Goal: Information Seeking & Learning: Find specific fact

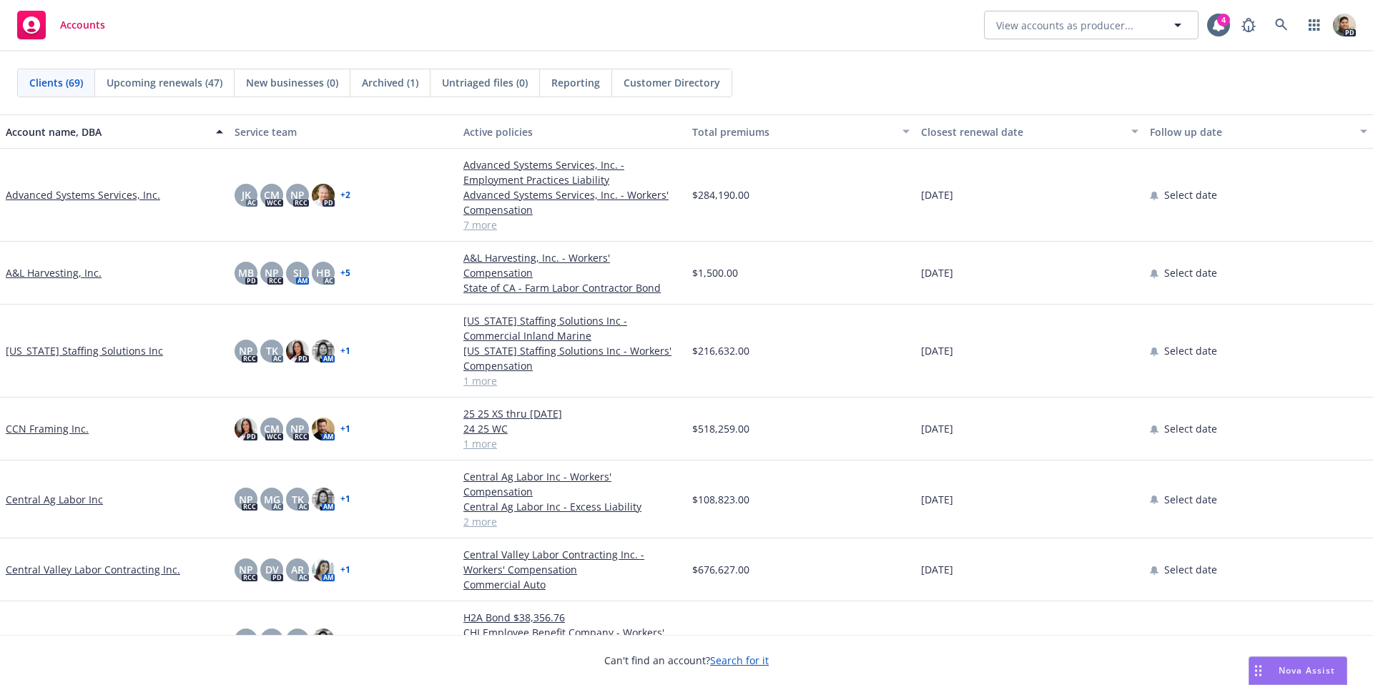
click at [1284, 30] on div at bounding box center [686, 342] width 1373 height 685
click at [1280, 27] on icon at bounding box center [1281, 25] width 13 height 13
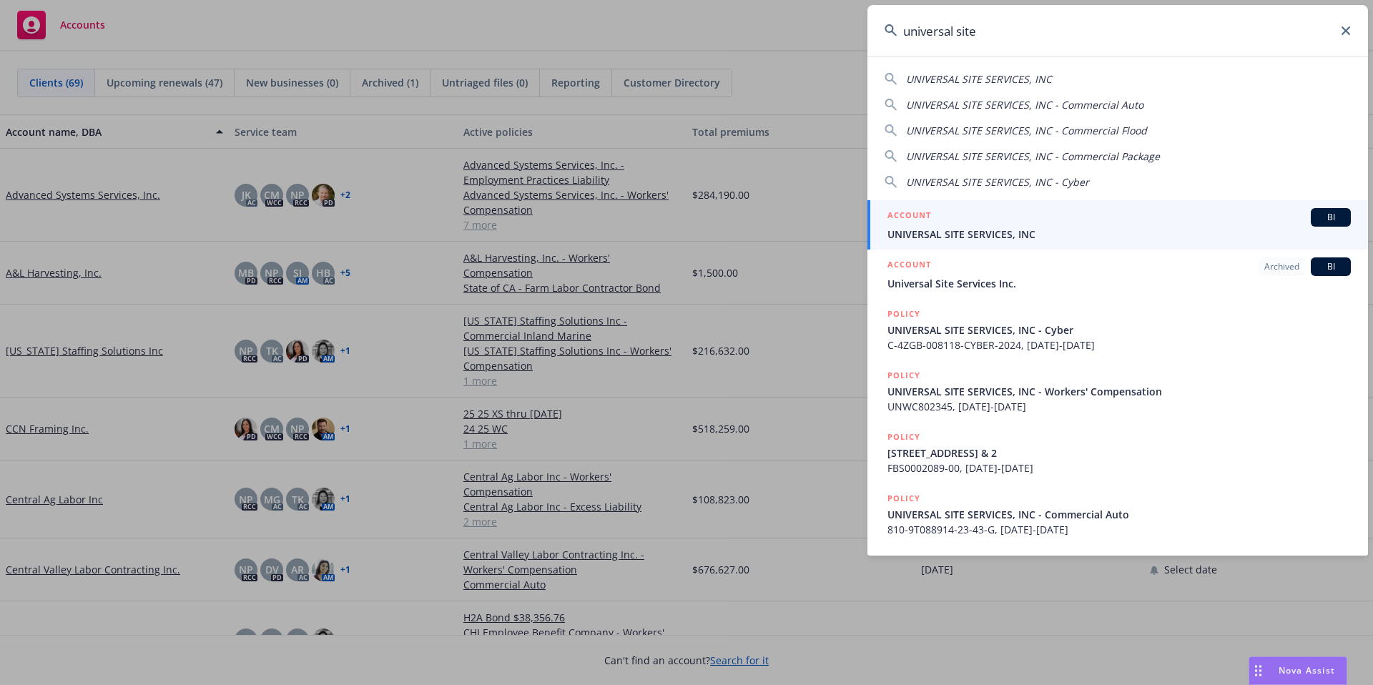
type input "universal site"
click at [1012, 223] on div "ACCOUNT BI" at bounding box center [1119, 217] width 463 height 19
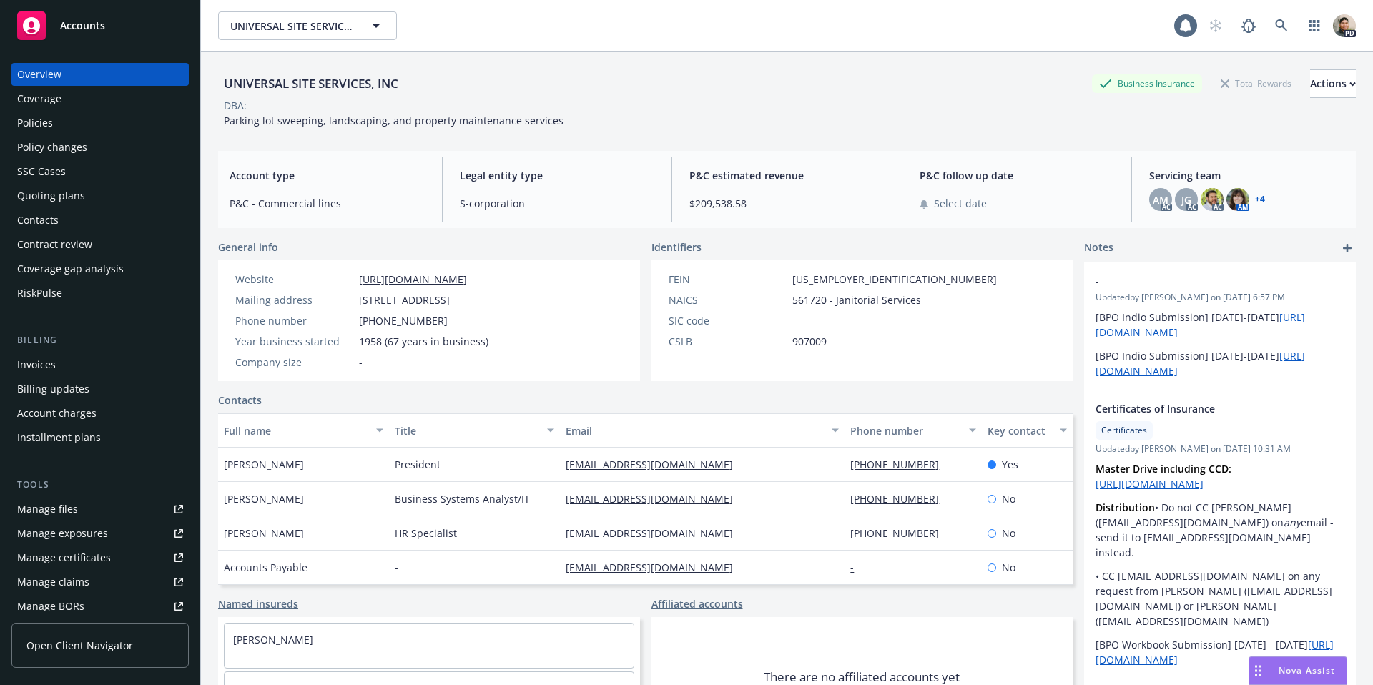
click at [36, 124] on div "Policies" at bounding box center [35, 123] width 36 height 23
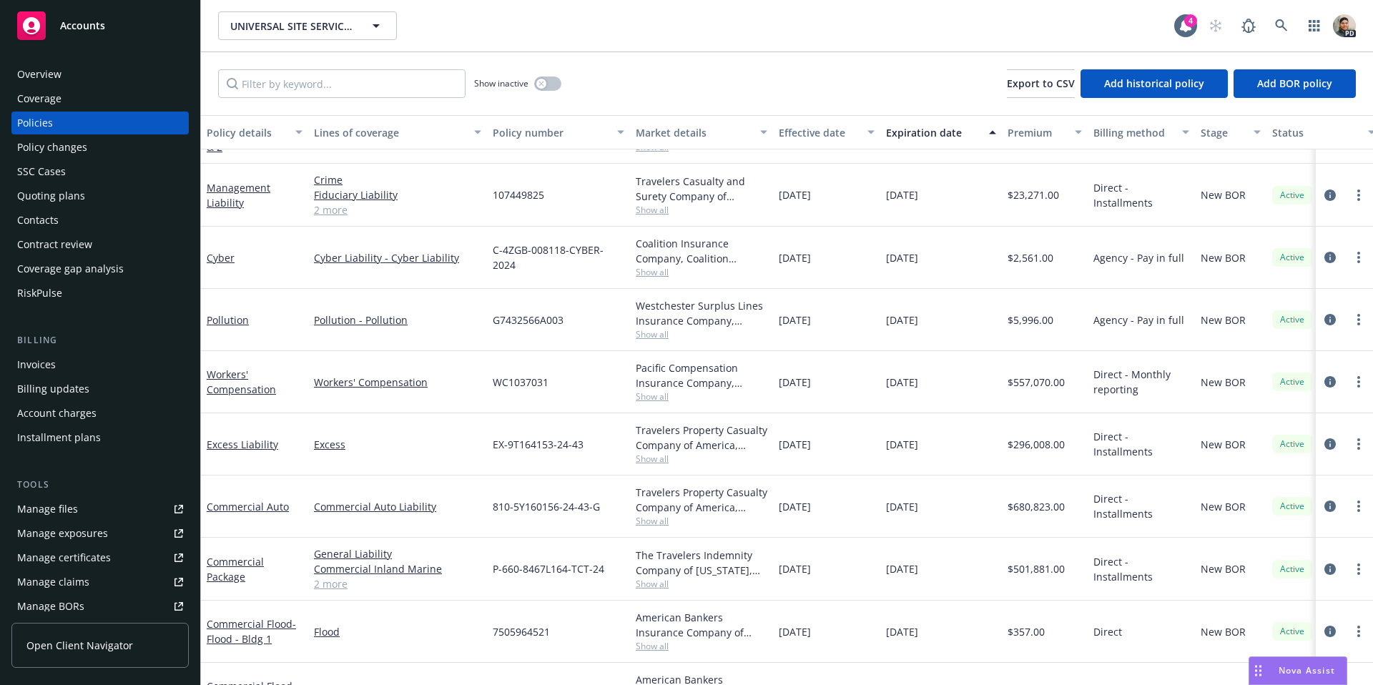
scroll to position [89, 0]
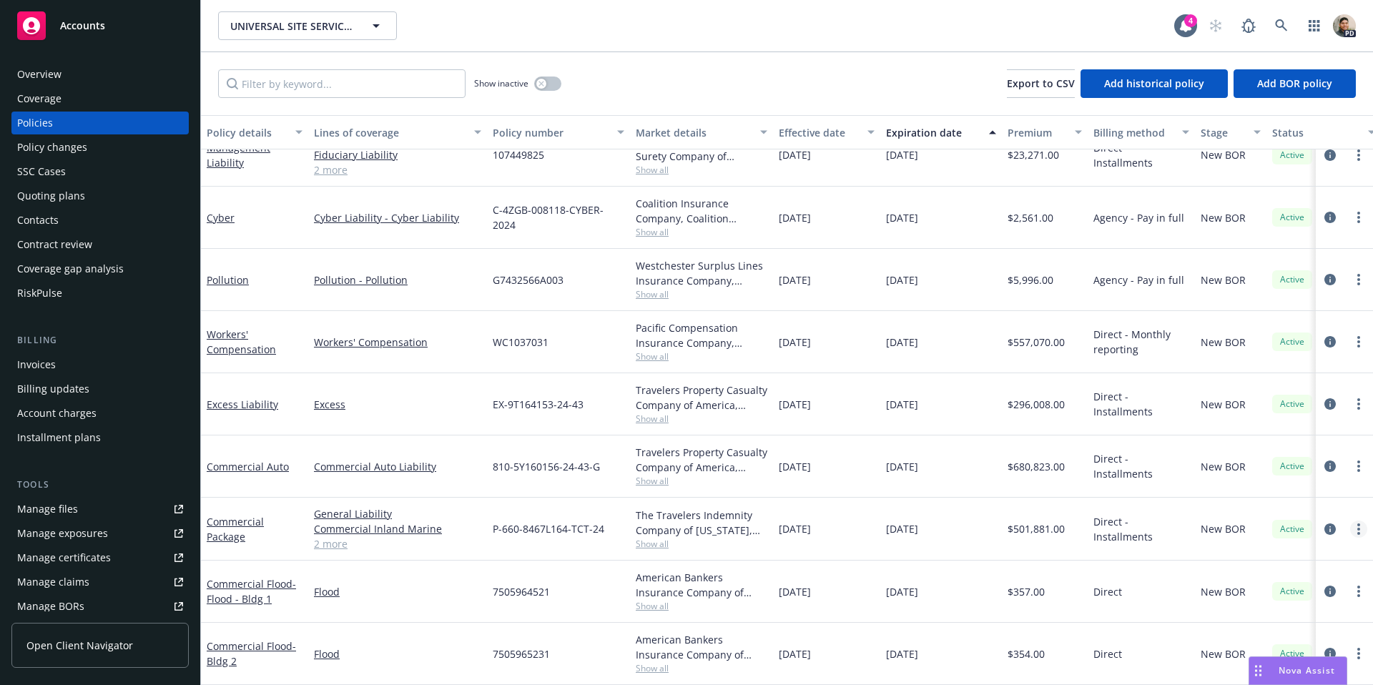
click at [1362, 532] on link "more" at bounding box center [1358, 529] width 17 height 17
click at [1341, 546] on div at bounding box center [1344, 529] width 57 height 63
click at [1330, 530] on icon "circleInformation" at bounding box center [1330, 529] width 11 height 11
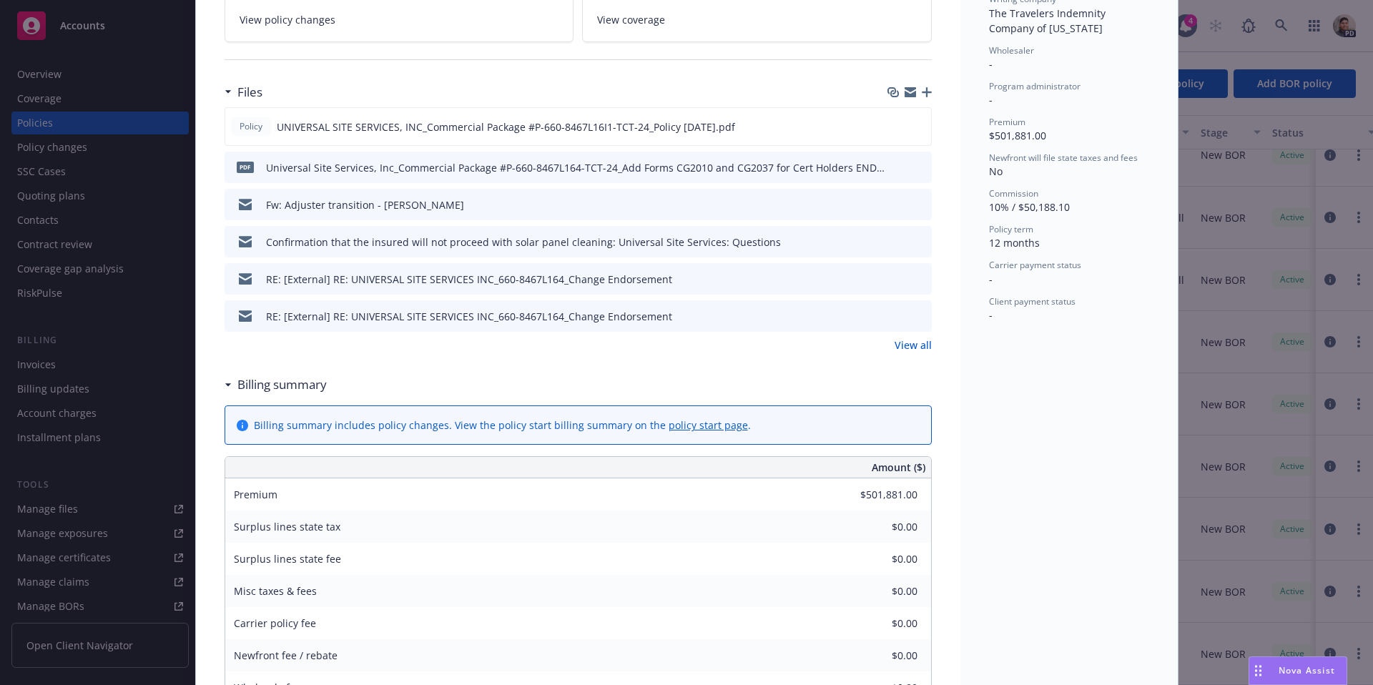
scroll to position [505, 0]
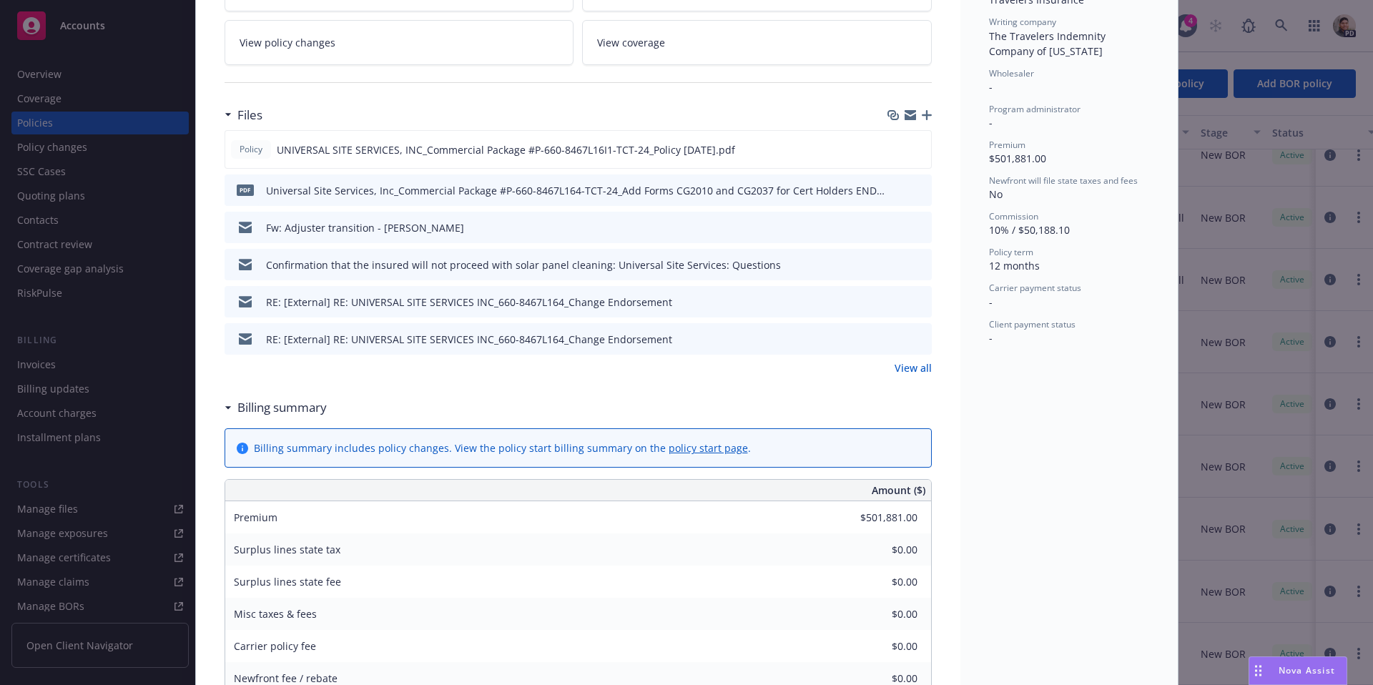
click at [916, 360] on link "View all" at bounding box center [913, 367] width 37 height 15
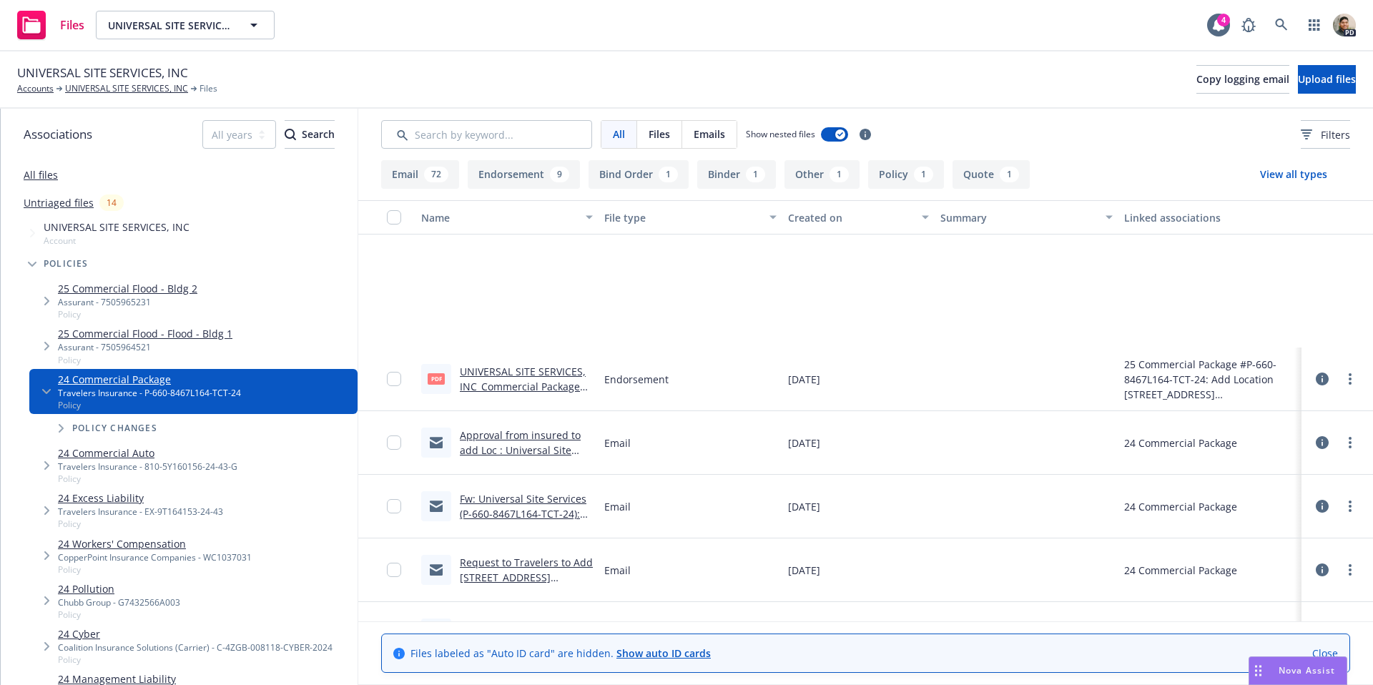
scroll to position [1475, 0]
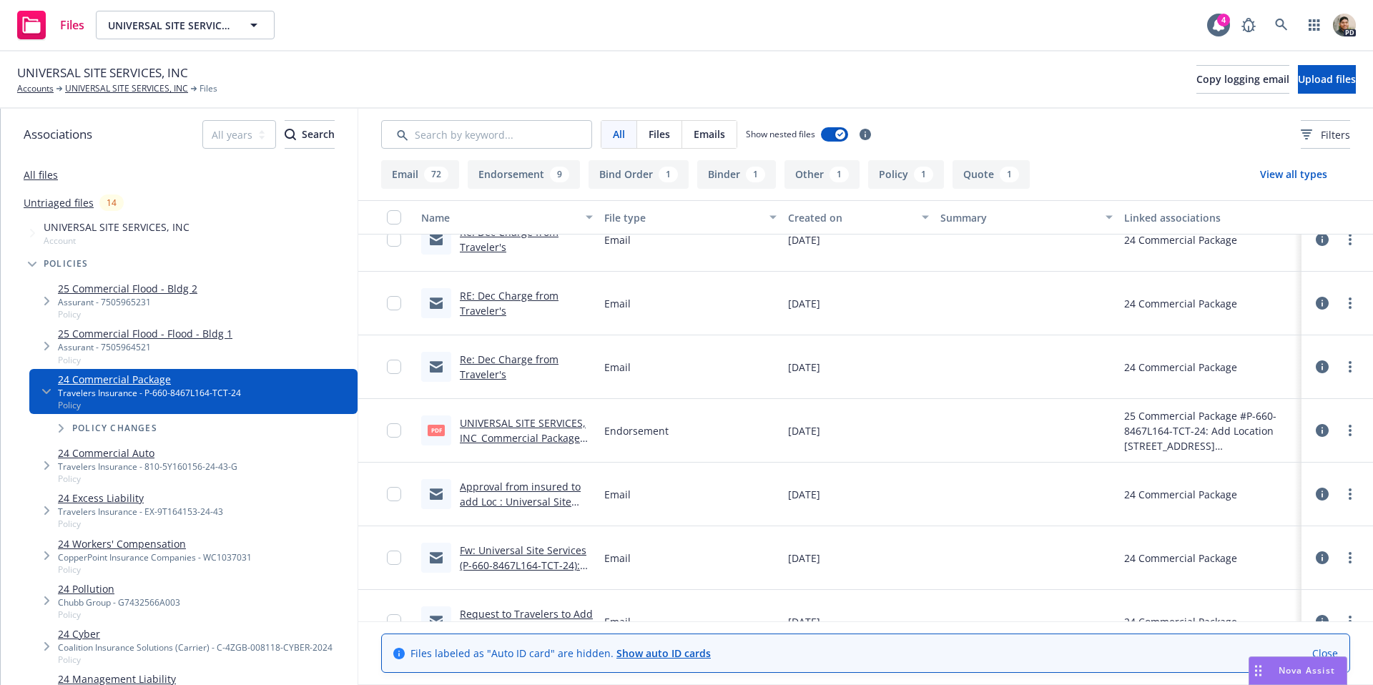
click at [501, 428] on link "UNIVERSAL SITE SERVICES, INC_Commercial Package #P-660-8467L164-TCT-24_Add Loca…" at bounding box center [523, 460] width 126 height 89
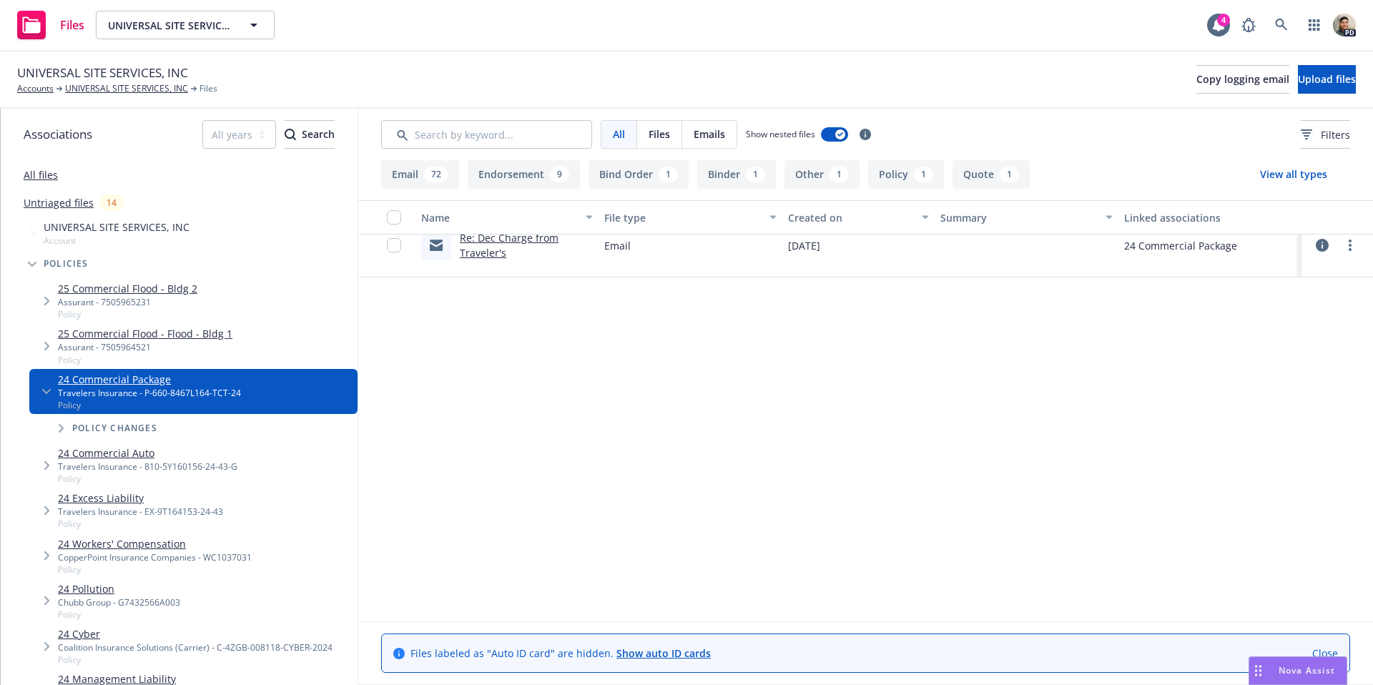
scroll to position [0, 0]
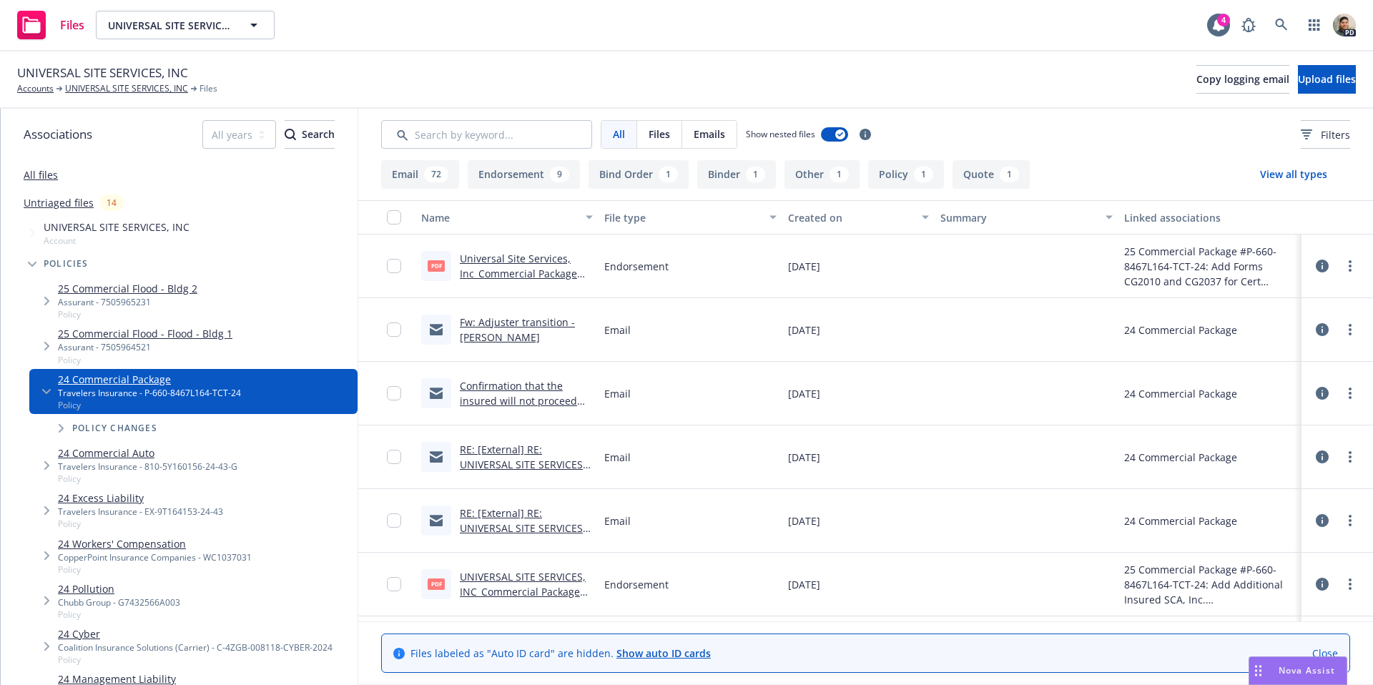
click at [492, 255] on link "Universal Site Services, Inc_Commercial Package #P-660-8467L164-TCT-24_Add Form…" at bounding box center [524, 296] width 128 height 89
click at [486, 145] on input "Search by keyword..." at bounding box center [486, 134] width 211 height 29
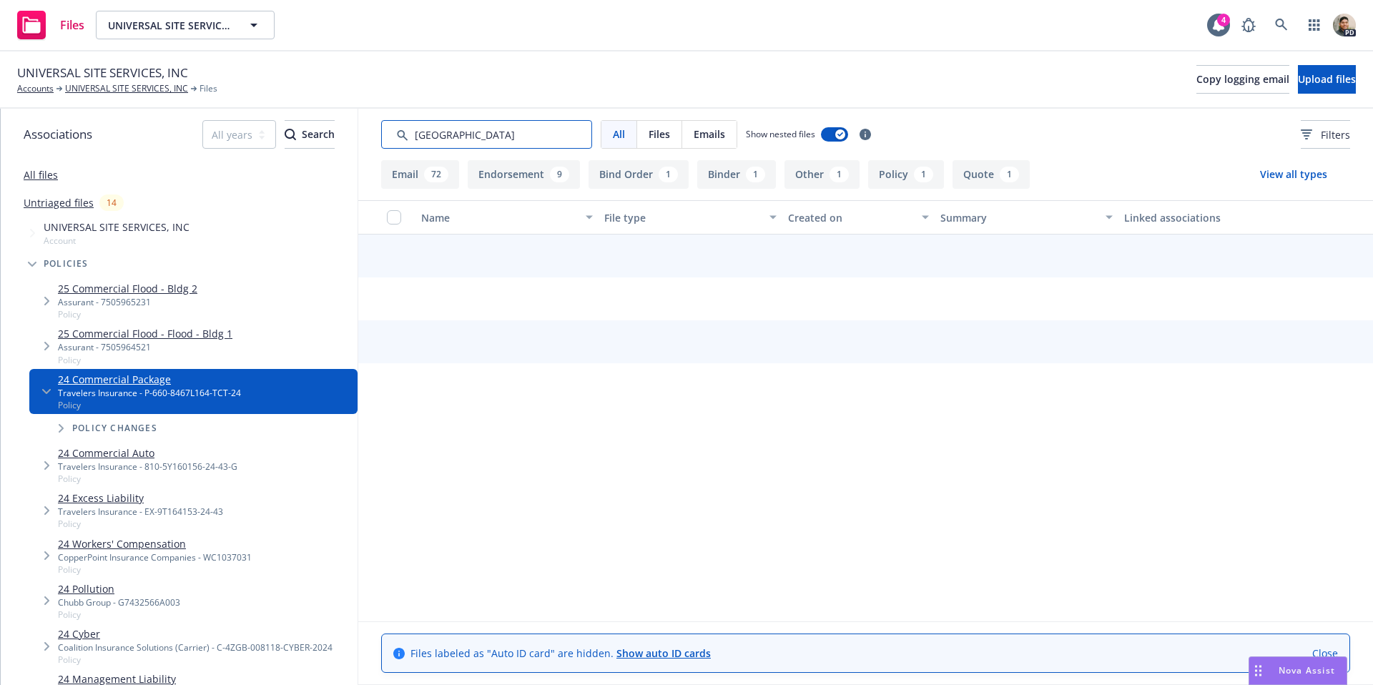
type input "[GEOGRAPHIC_DATA]"
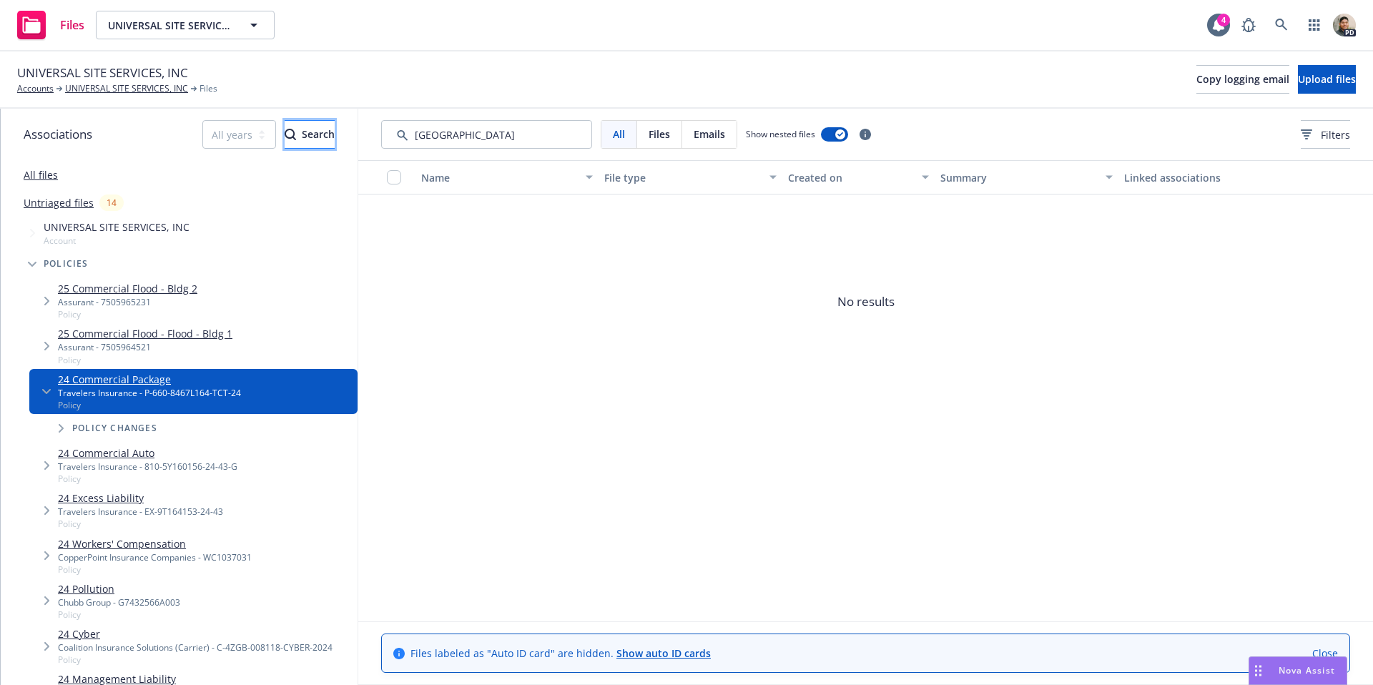
click at [285, 142] on div "Search" at bounding box center [310, 134] width 50 height 27
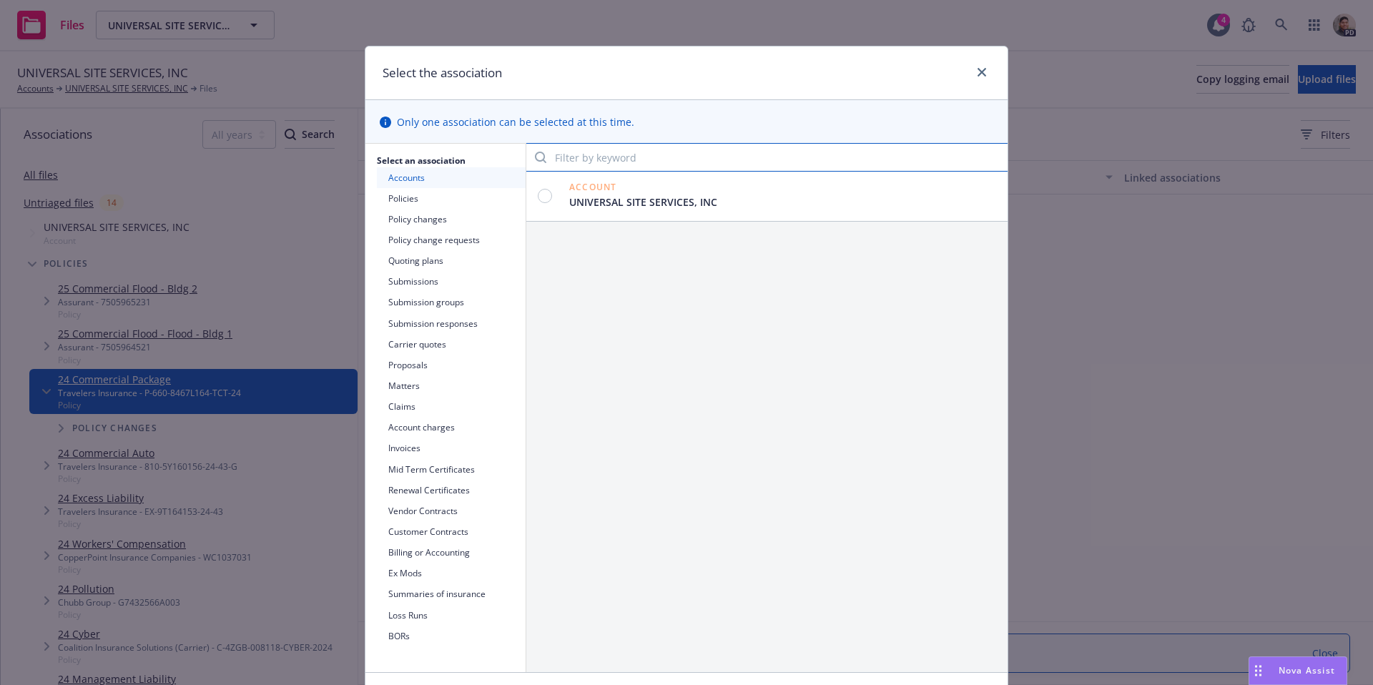
click at [616, 155] on input "Filter by keyword" at bounding box center [766, 157] width 481 height 29
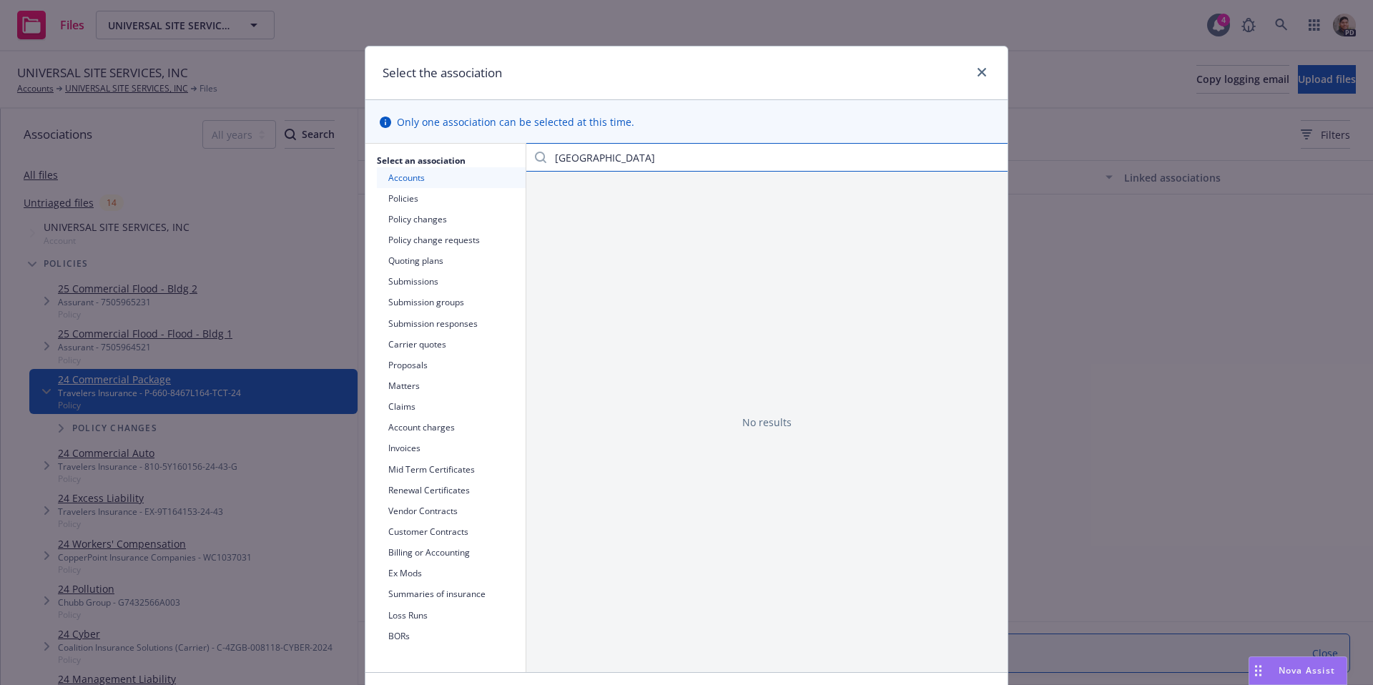
type input "[GEOGRAPHIC_DATA]"
click at [406, 197] on button "Policies" at bounding box center [451, 198] width 149 height 21
click at [979, 66] on link "close" at bounding box center [981, 72] width 17 height 17
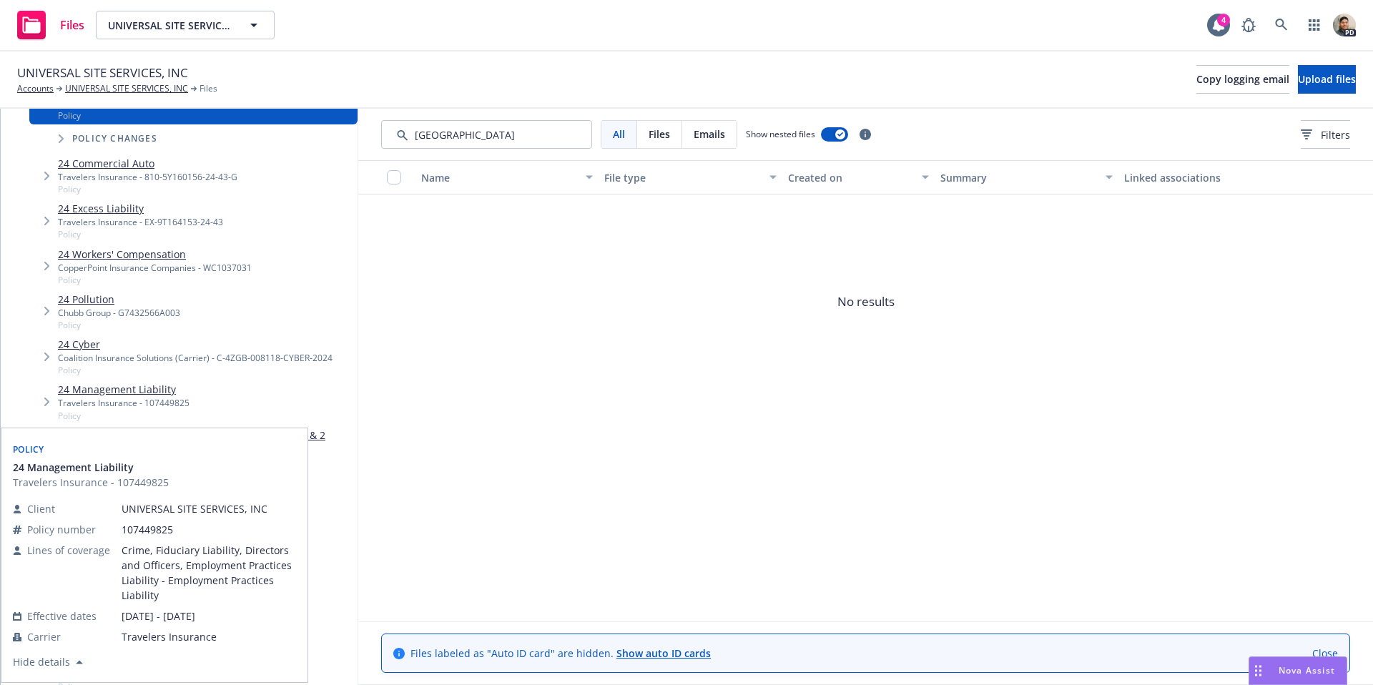
scroll to position [290, 0]
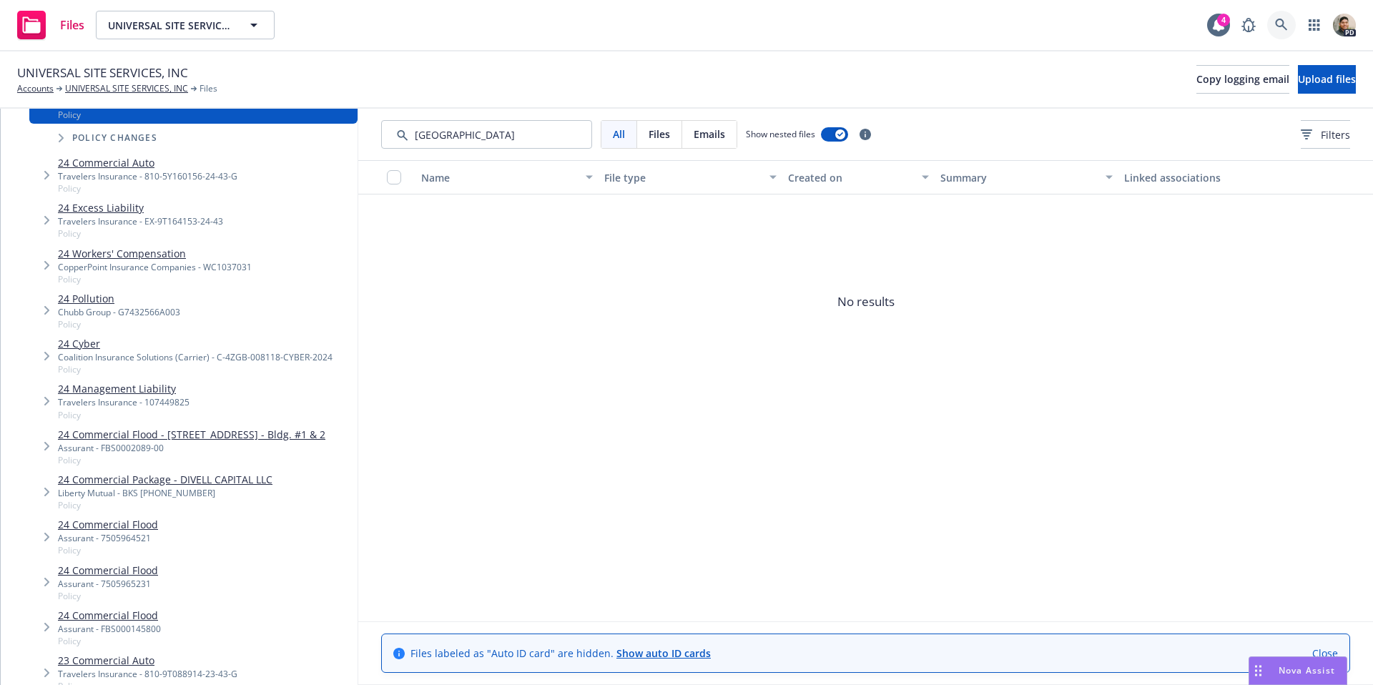
click at [1274, 24] on link at bounding box center [1281, 25] width 29 height 29
click at [1293, 665] on span "Nova Assist" at bounding box center [1307, 670] width 56 height 12
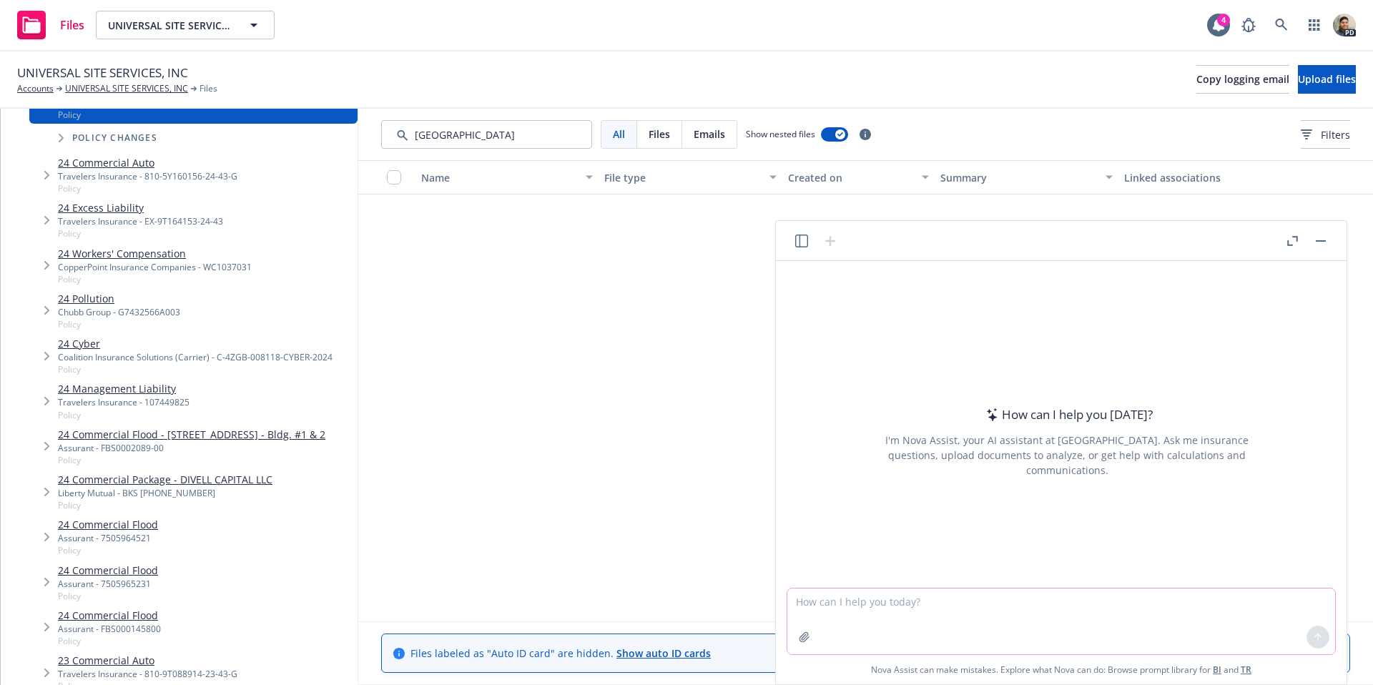
click at [936, 621] on textarea at bounding box center [1061, 622] width 548 height 66
drag, startPoint x: 987, startPoint y: 603, endPoint x: 1013, endPoint y: 642, distance: 46.4
click at [986, 603] on textarea "can you find the address on file for the sacramento off" at bounding box center [1061, 622] width 548 height 66
click at [1073, 601] on textarea "can you find the address on file for the Sacramento off" at bounding box center [1061, 622] width 548 height 66
type textarea "can you find the address on file for the Sacramento location at Universal Site …"
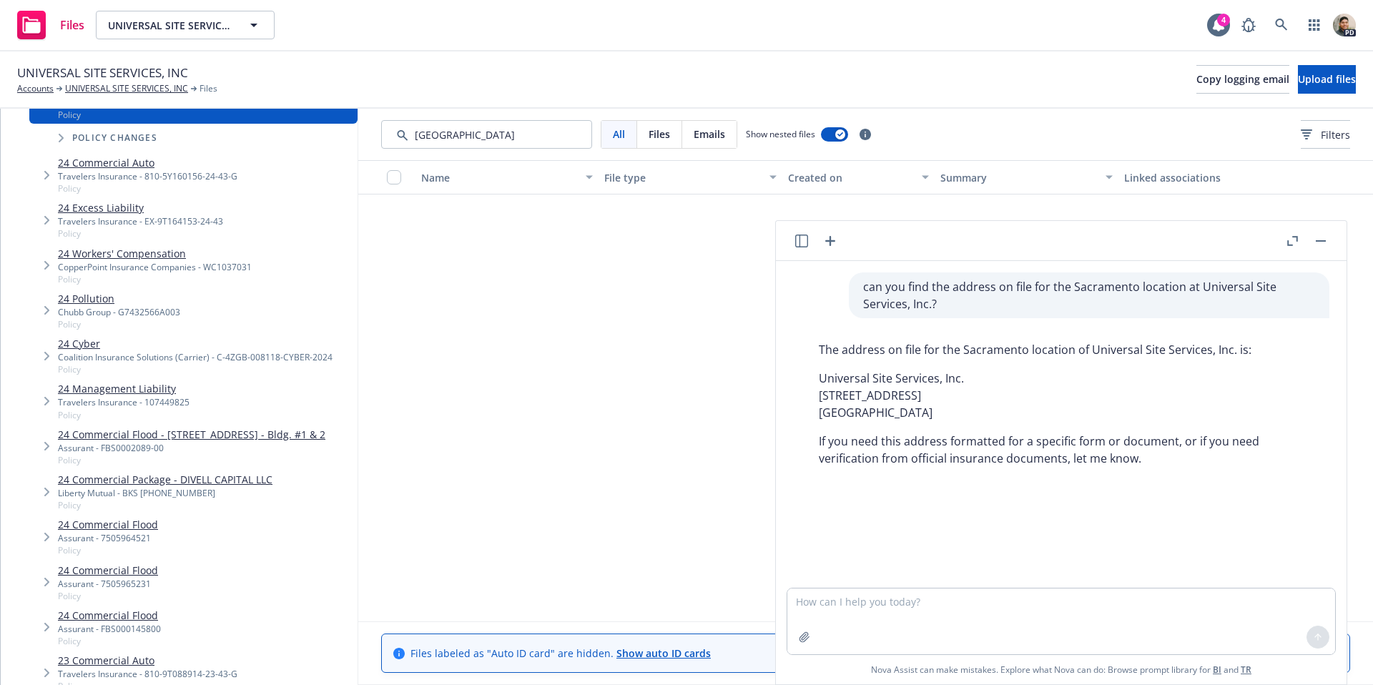
drag, startPoint x: 818, startPoint y: 393, endPoint x: 957, endPoint y: 408, distance: 139.6
click at [954, 407] on p "Universal Site Services, Inc. [STREET_ADDRESS]" at bounding box center [1067, 395] width 496 height 51
copy p "[STREET_ADDRESS]"
click at [908, 606] on textarea at bounding box center [1061, 622] width 548 height 66
type textarea "is there another address on file for this account?"
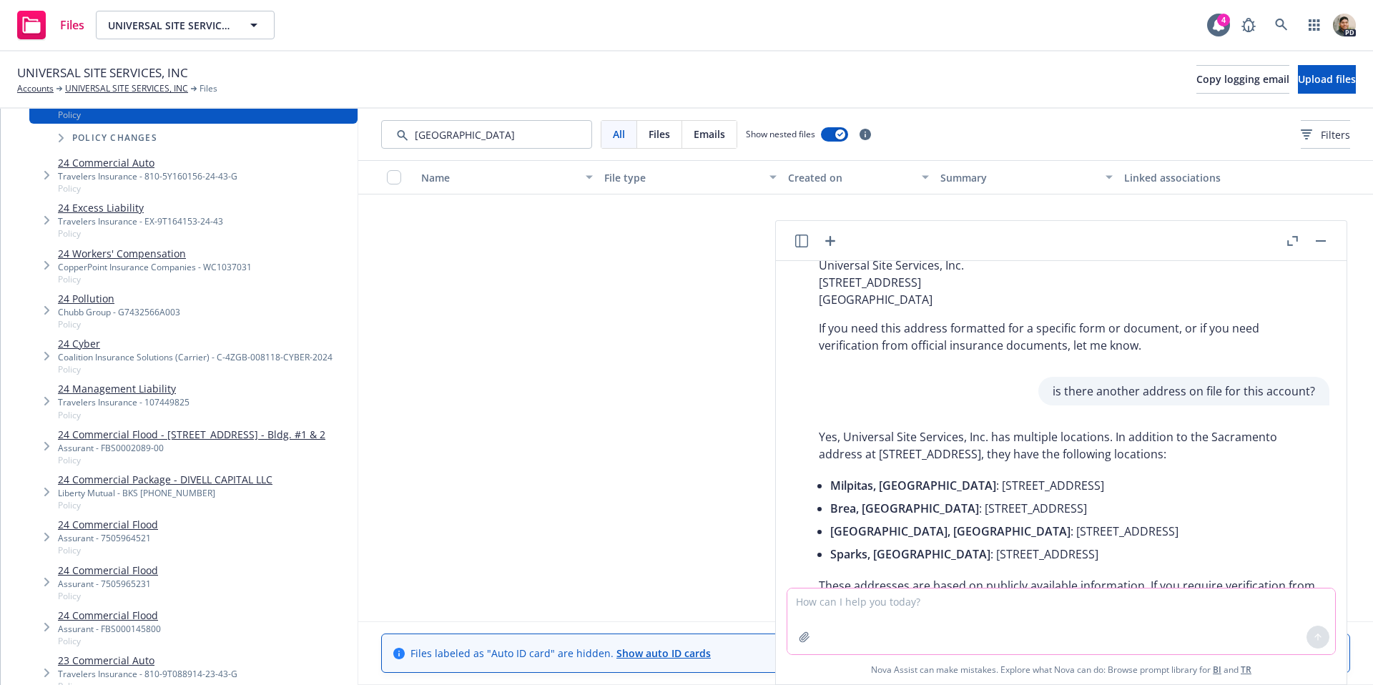
scroll to position [177, 0]
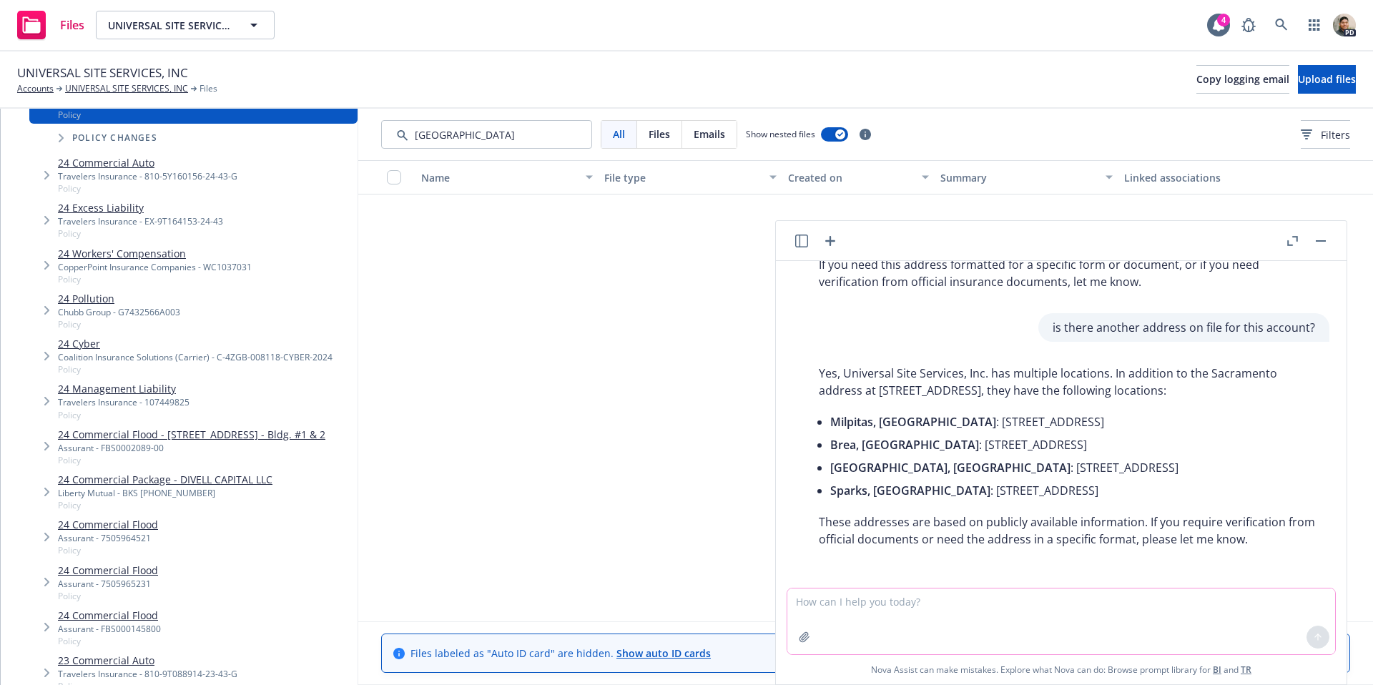
type textarea "s"
type textarea "is there another address on file in the [GEOGRAPHIC_DATA] area?"
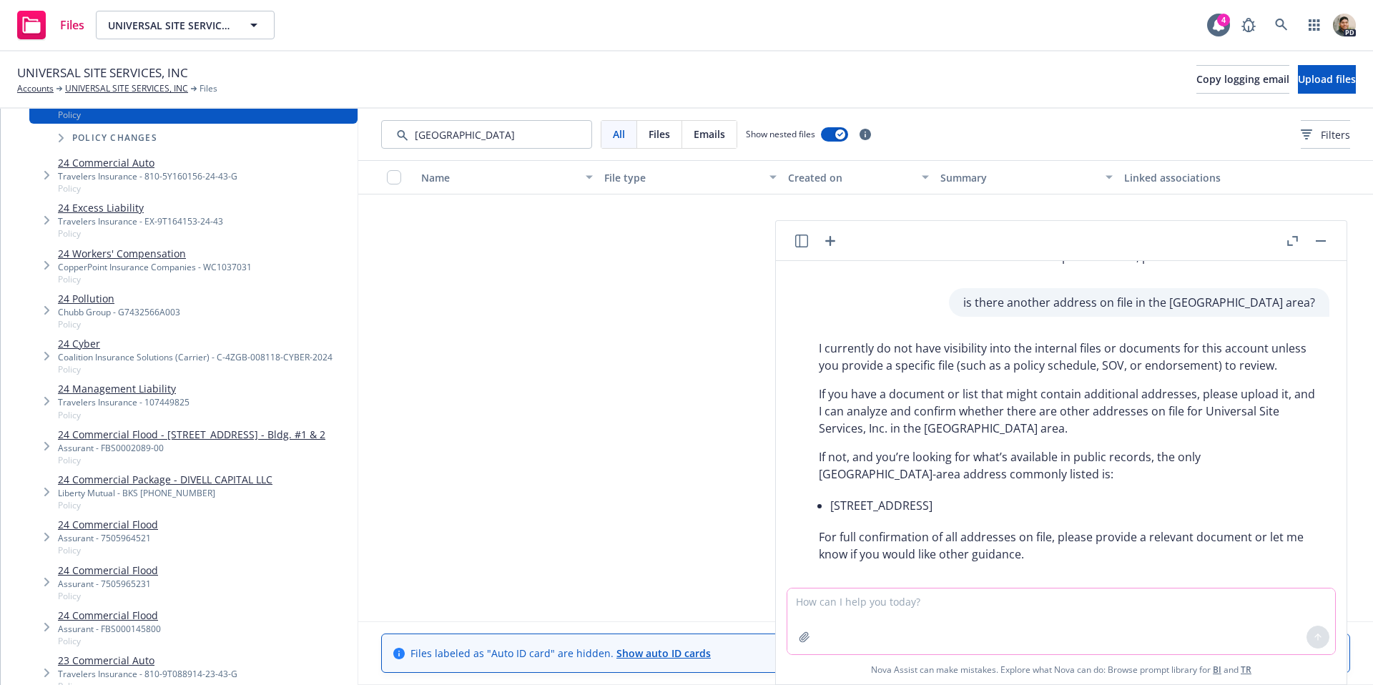
scroll to position [474, 0]
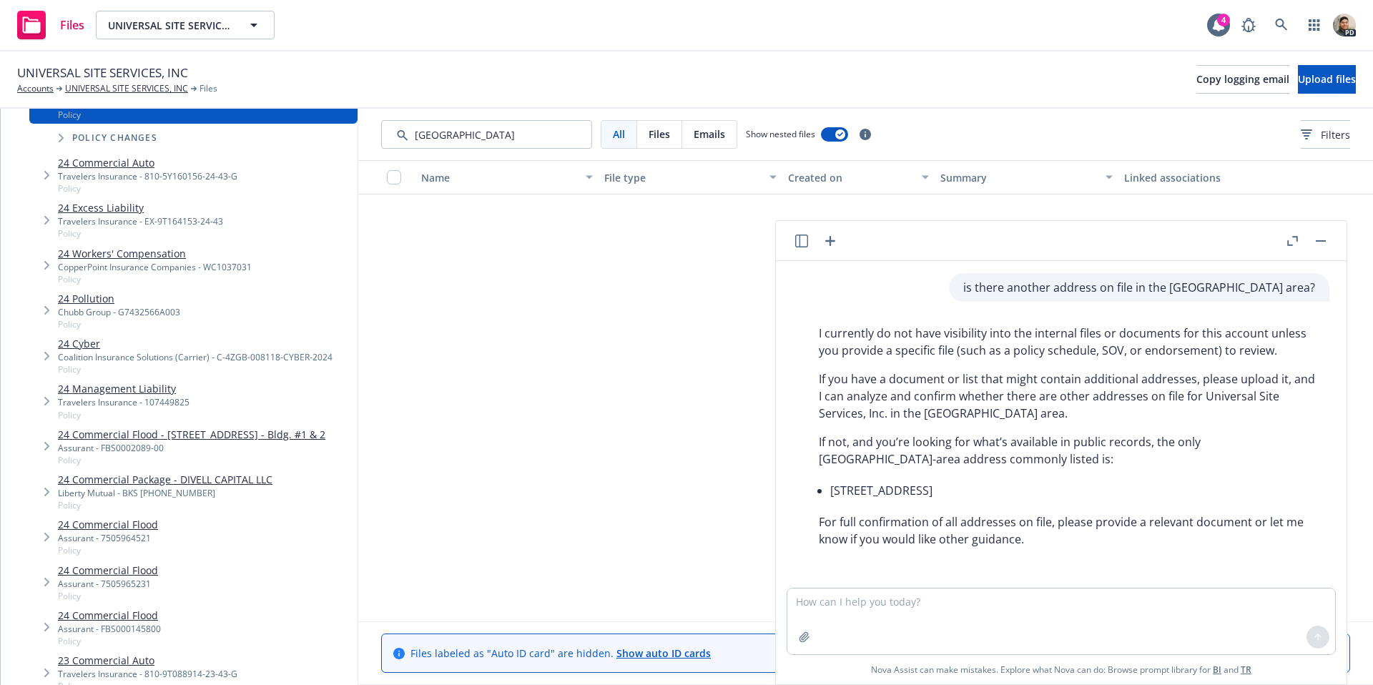
drag, startPoint x: 1089, startPoint y: 493, endPoint x: 831, endPoint y: 496, distance: 257.5
click at [831, 496] on li "[STREET_ADDRESS]" at bounding box center [1072, 490] width 485 height 23
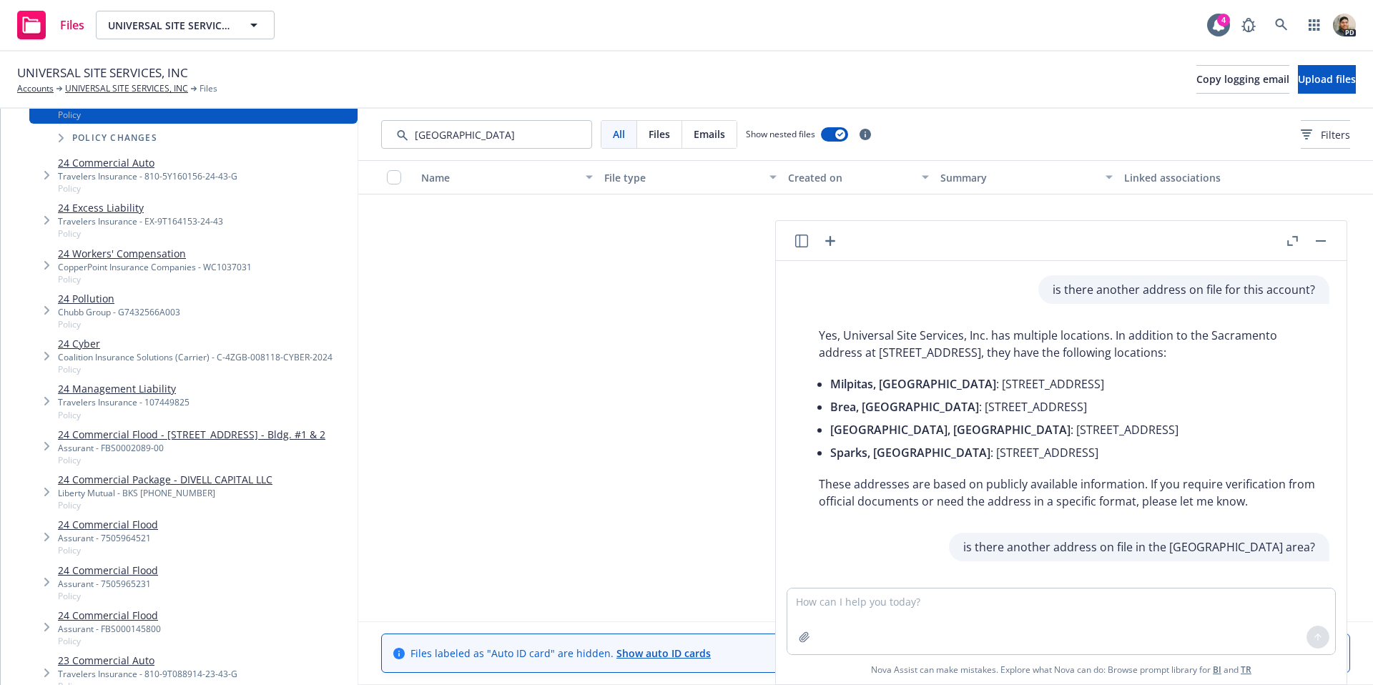
scroll to position [218, 0]
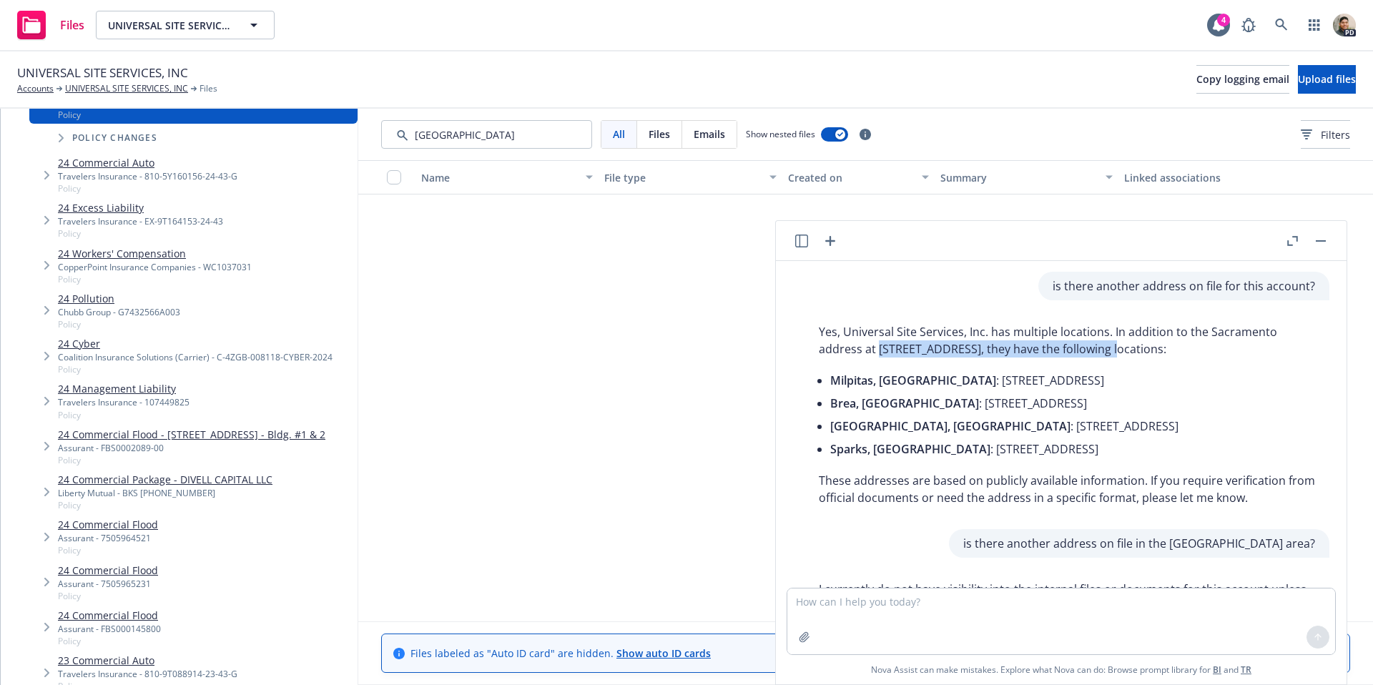
drag, startPoint x: 880, startPoint y: 351, endPoint x: 1121, endPoint y: 352, distance: 241.7
click at [1123, 352] on p "Yes, Universal Site Services, Inc. has multiple locations. In addition to the S…" at bounding box center [1067, 340] width 496 height 34
copy p "[STREET_ADDRESS]"
